Goal: Transaction & Acquisition: Purchase product/service

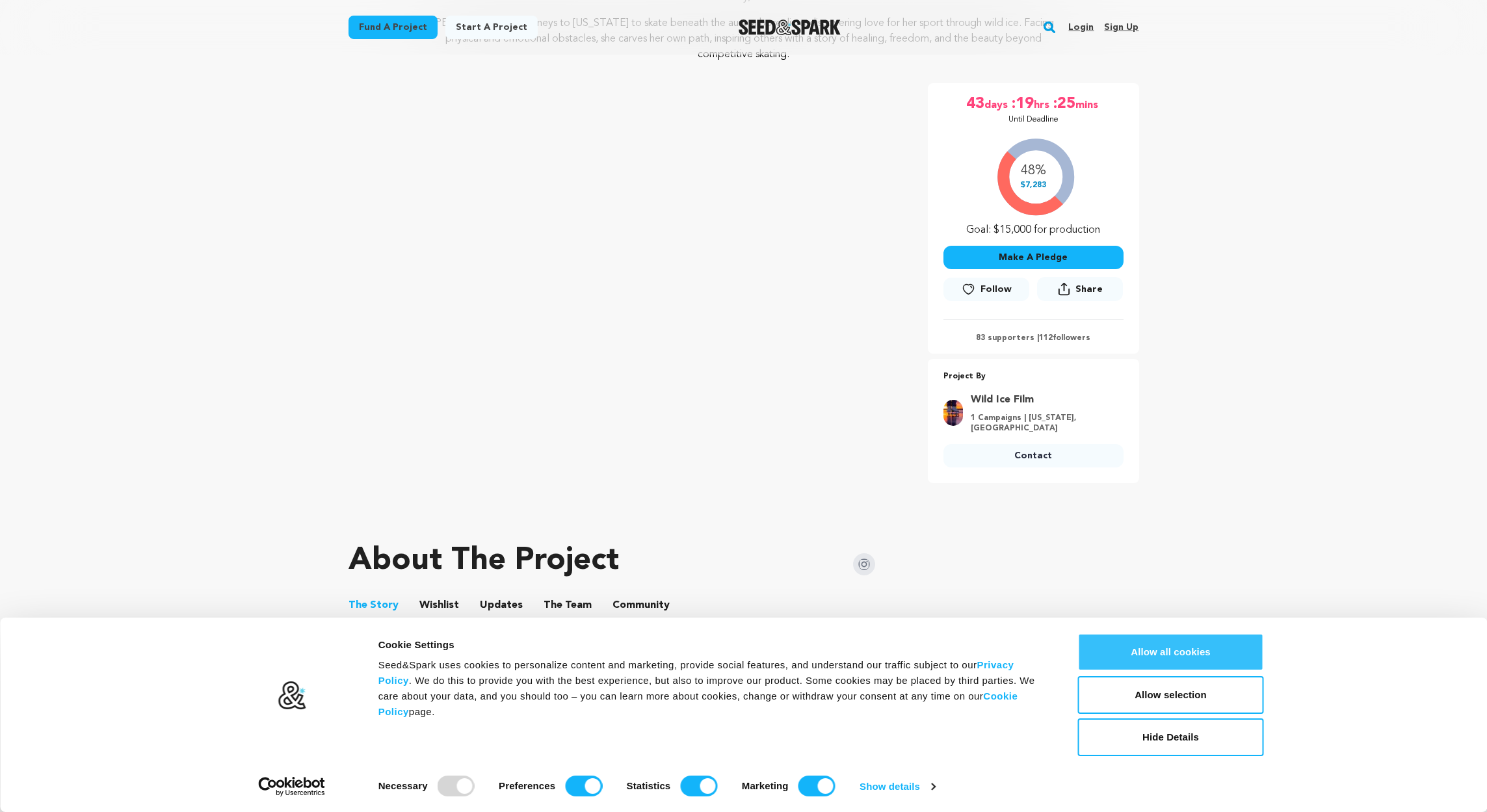
click at [1214, 647] on button "Allow all cookies" at bounding box center [1171, 653] width 186 height 38
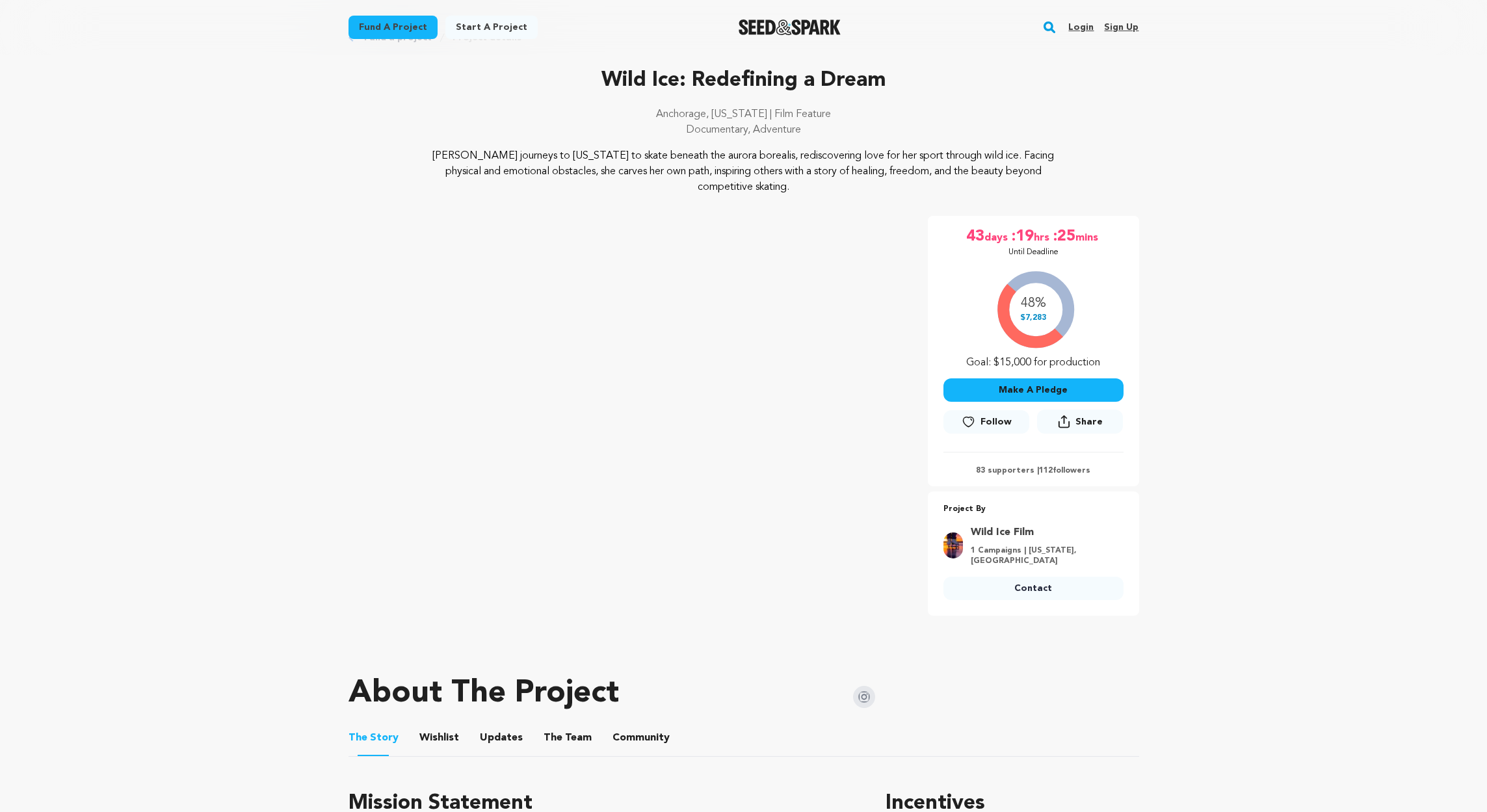
scroll to position [45, 0]
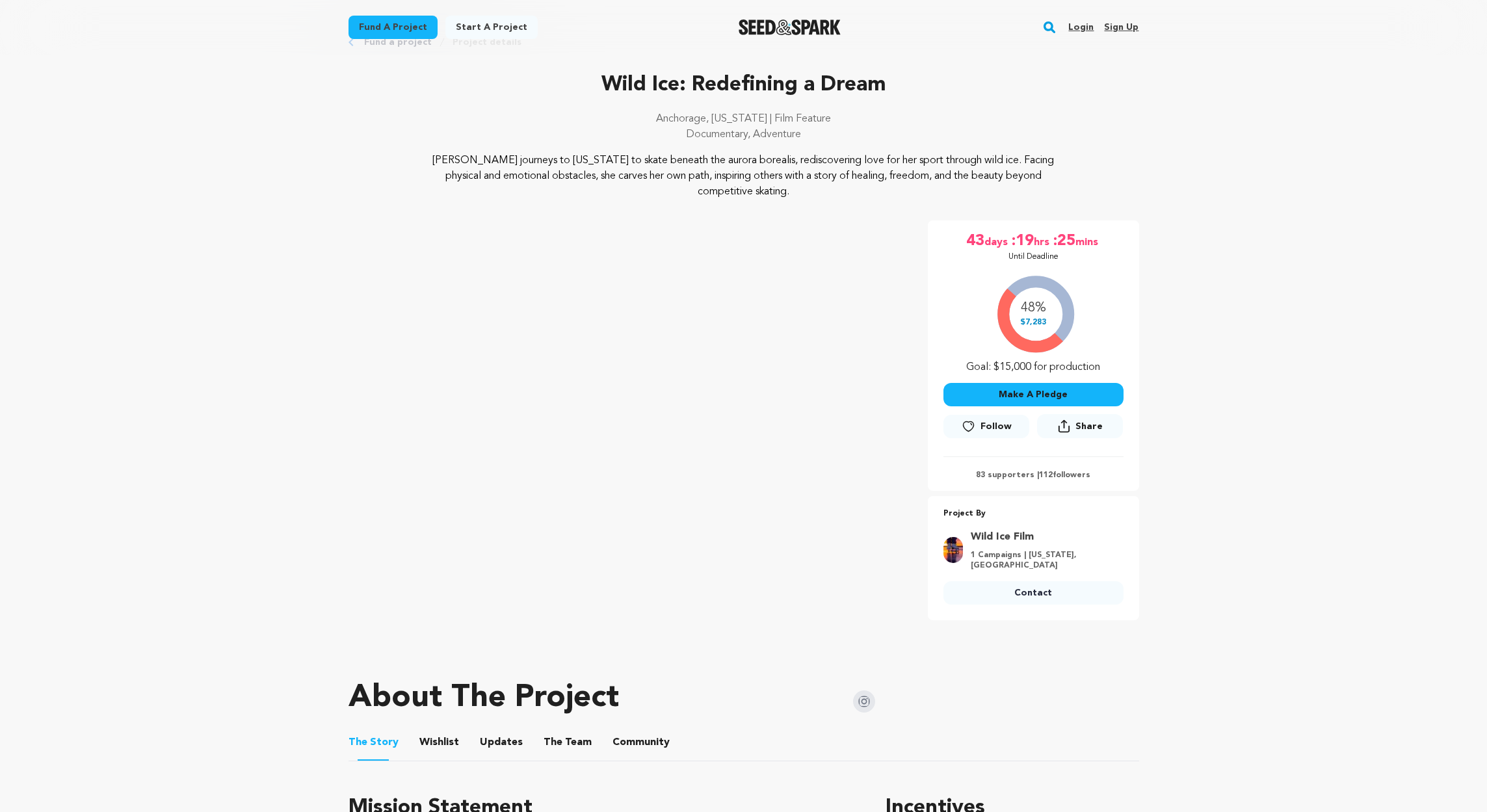
click at [1052, 395] on button "Make A Pledge" at bounding box center [1033, 395] width 180 height 24
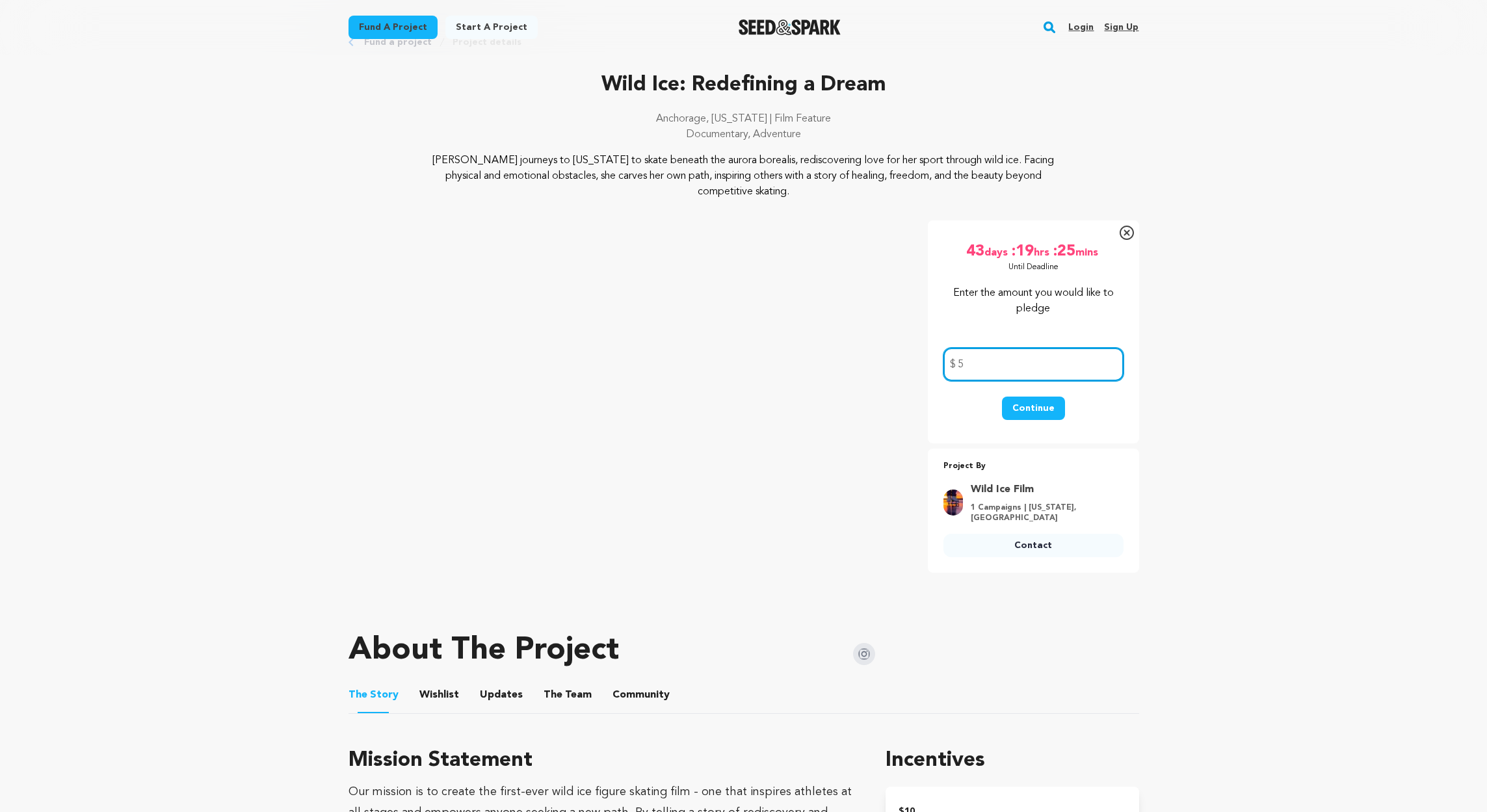
type input "5"
click at [1013, 408] on button "Continue" at bounding box center [1033, 408] width 63 height 24
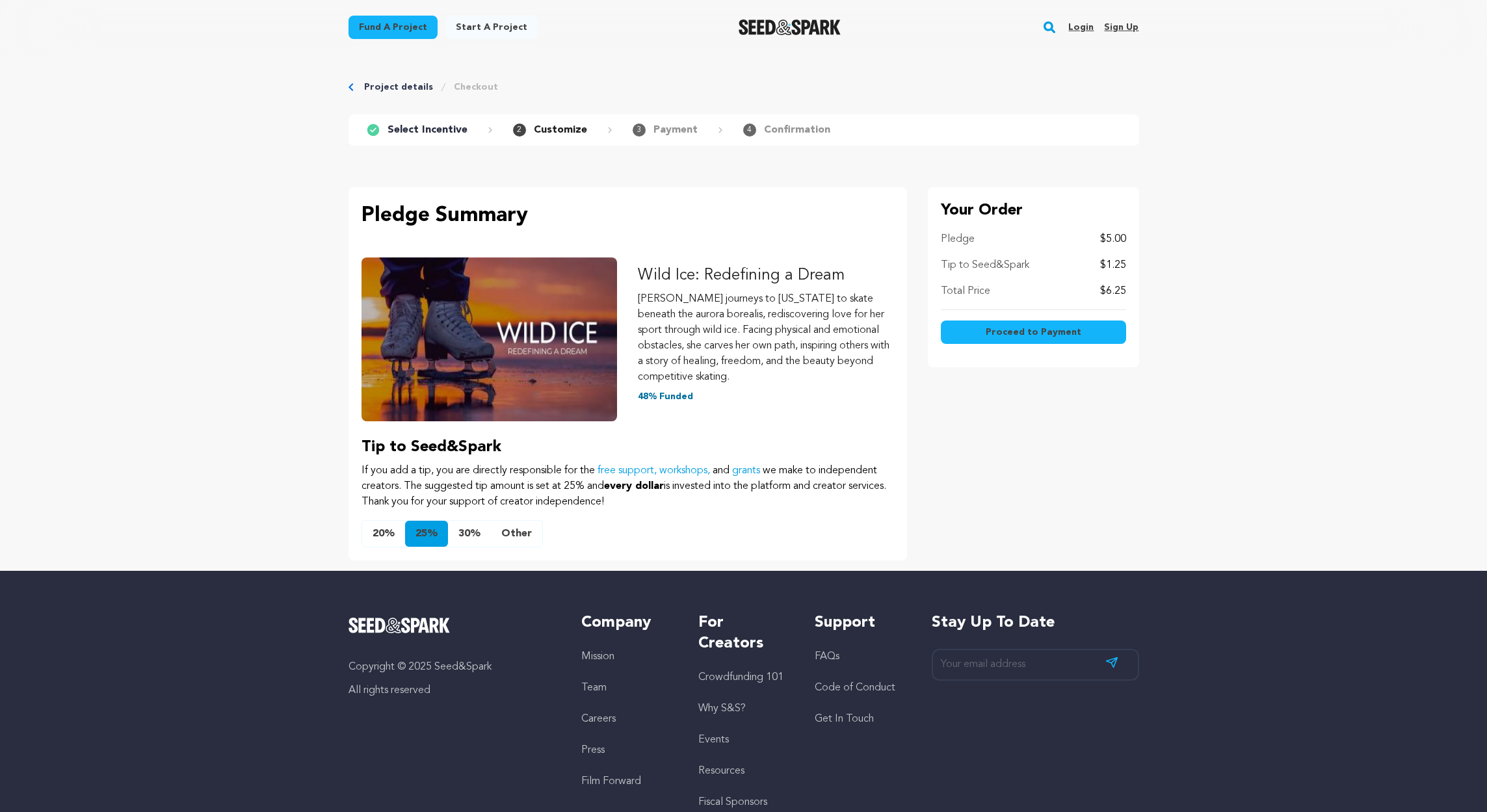
click at [1057, 331] on span "Proceed to Payment" at bounding box center [1034, 332] width 96 height 13
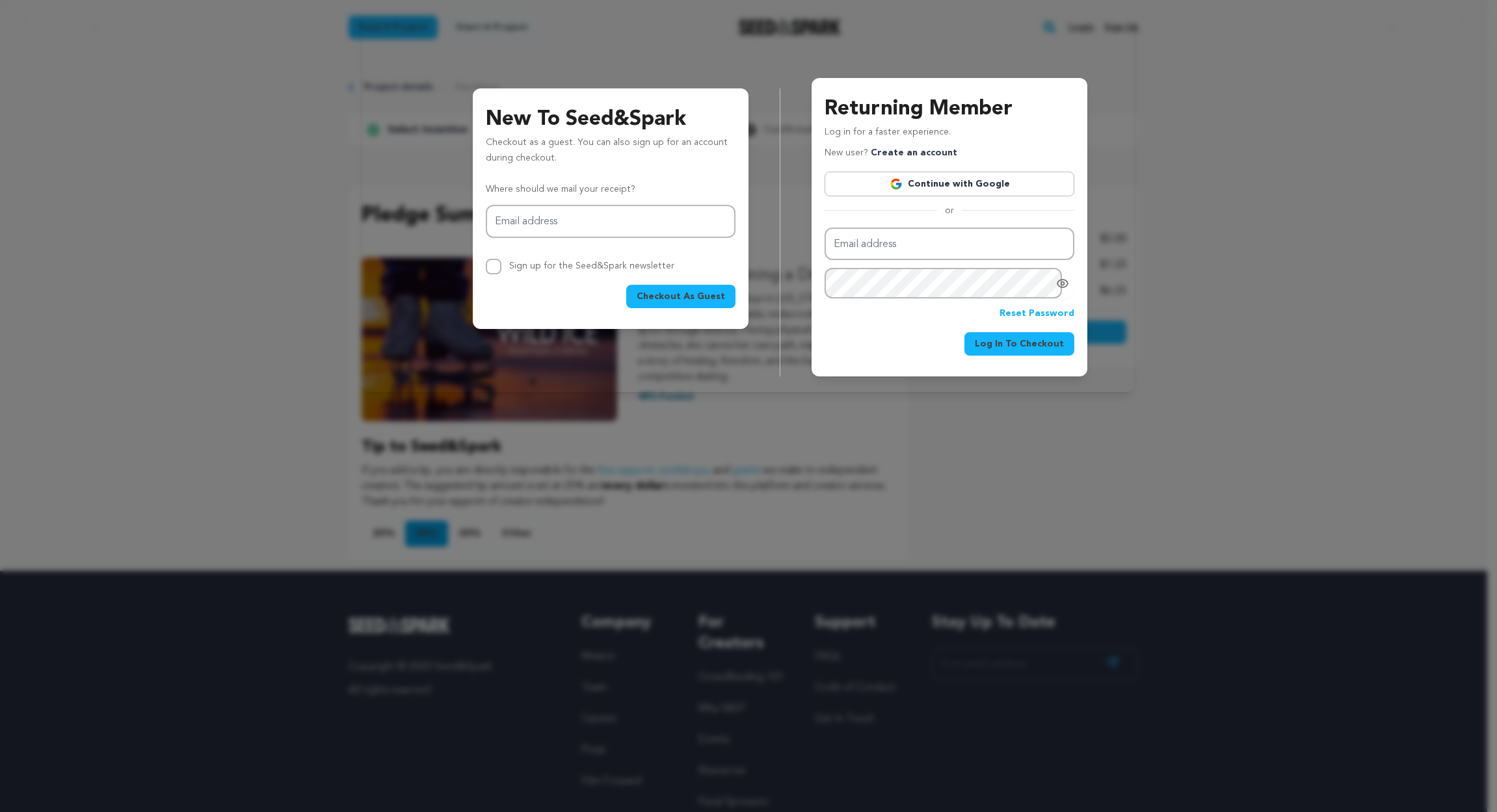
click at [962, 480] on div at bounding box center [748, 406] width 1497 height 812
